Goal: Register for event/course

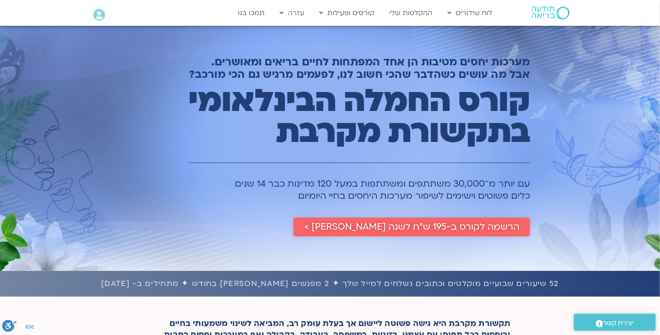
click at [392, 231] on span "הרשמה לקורס ב-195 ש״ח לשנה [PERSON_NAME] >" at bounding box center [411, 227] width 215 height 10
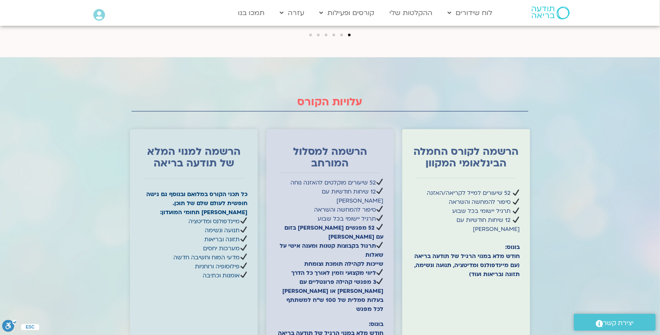
scroll to position [2537, 0]
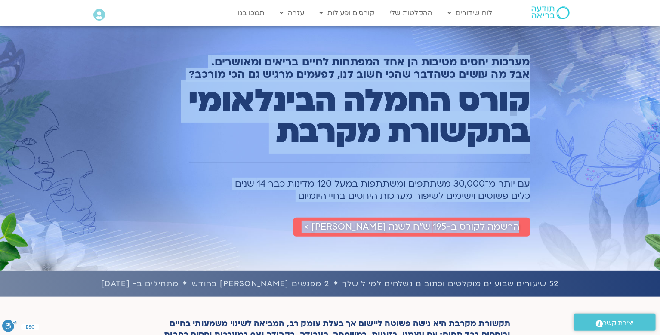
drag, startPoint x: 534, startPoint y: 59, endPoint x: 298, endPoint y: 271, distance: 316.6
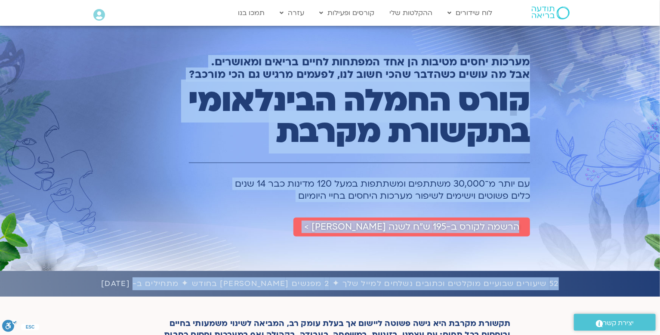
drag, startPoint x: 96, startPoint y: 286, endPoint x: 529, endPoint y: 57, distance: 489.6
copy div "מערכות יחסים מטיבות הן אחד המפתחות לחיים בריאים ומאושרים. אבל מה עושים כשהדבר ש…"
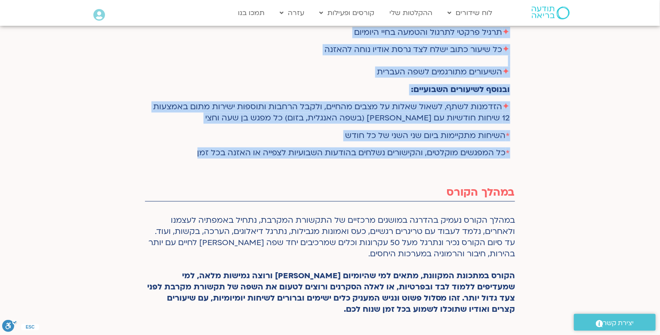
scroll to position [521, 0]
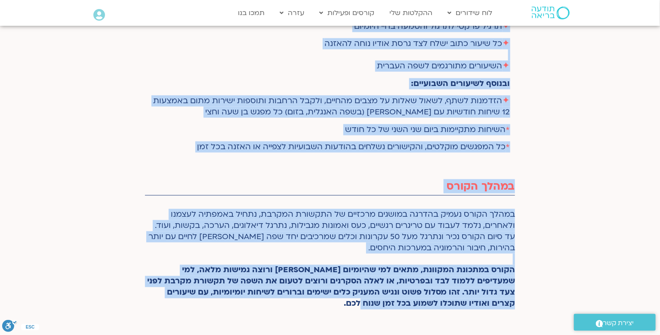
drag, startPoint x: 509, startPoint y: 44, endPoint x: 331, endPoint y: 309, distance: 319.2
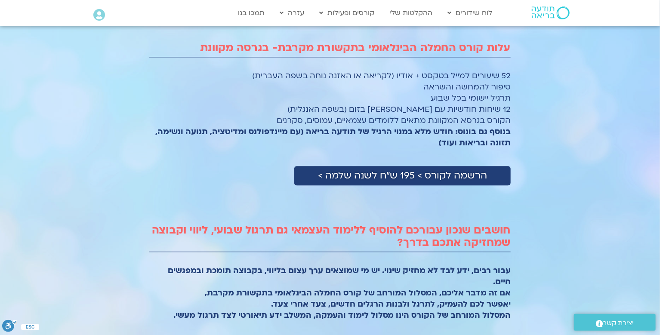
scroll to position [875, 0]
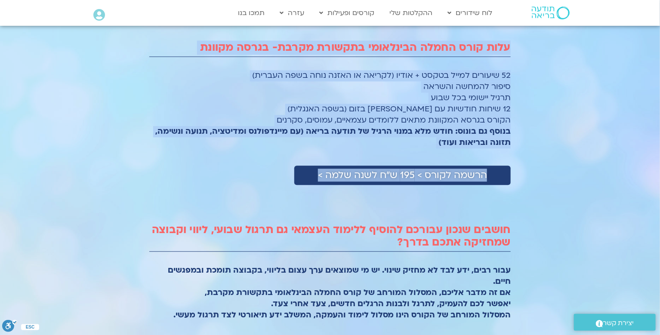
drag, startPoint x: 509, startPoint y: 46, endPoint x: 271, endPoint y: 166, distance: 266.7
click at [271, 166] on div "עלות קורס החמלה הבינלאומי בתקשורת מקרבת- בגרסה מקוונת 52 שיעורים למייל בטקסט + …" at bounding box center [330, 175] width 370 height 311
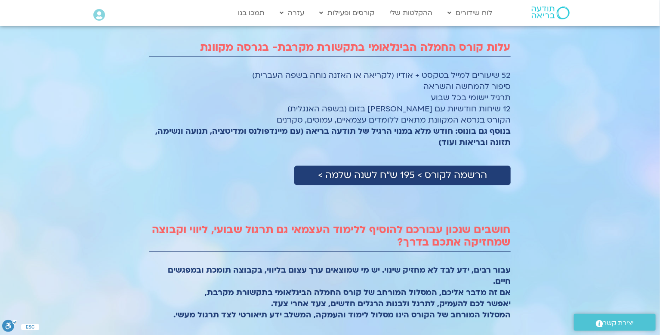
click at [271, 166] on div "הרשמה לקורס > 195 ש״ח לשנה שלמה >" at bounding box center [329, 175] width 361 height 19
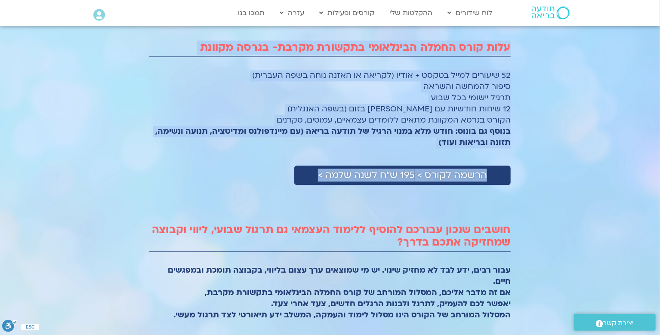
drag, startPoint x: 271, startPoint y: 167, endPoint x: 518, endPoint y: 102, distance: 255.6
click at [518, 102] on section "עלות קורס החמלה הבינלאומי בתקשורת מקרבת- בגרסה מקוונת 52 שיעורים למייל בטקסט + …" at bounding box center [330, 173] width 660 height 367
copy section "עלות קורס החמלה הבינלאומי בתקשורת מקרבת- בגרסה מקוונת 52 שיעורים למייל בטקסט + …"
